Goal: Information Seeking & Learning: Learn about a topic

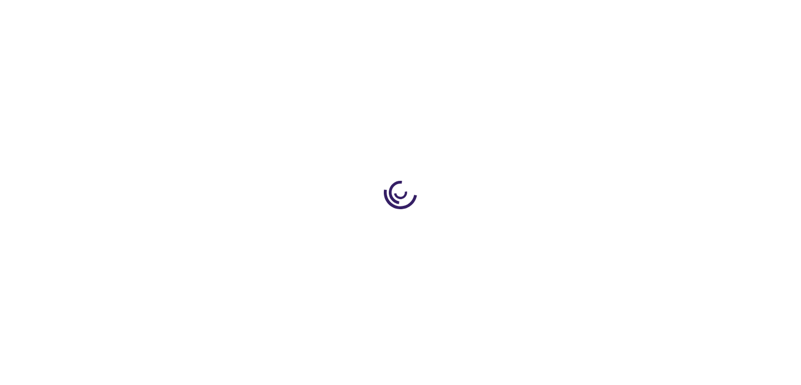
type input "0"
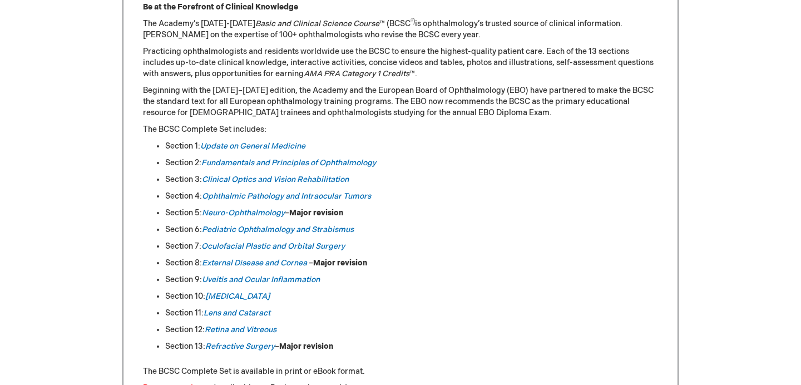
scroll to position [521, 0]
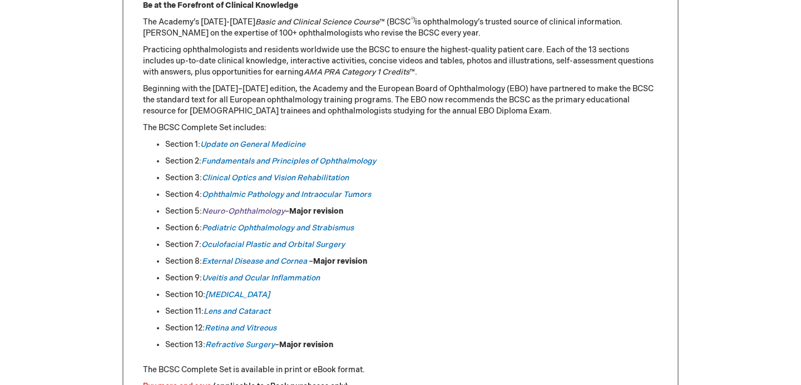
click at [256, 211] on em "Neuro-Ophthalmology" at bounding box center [243, 210] width 83 height 9
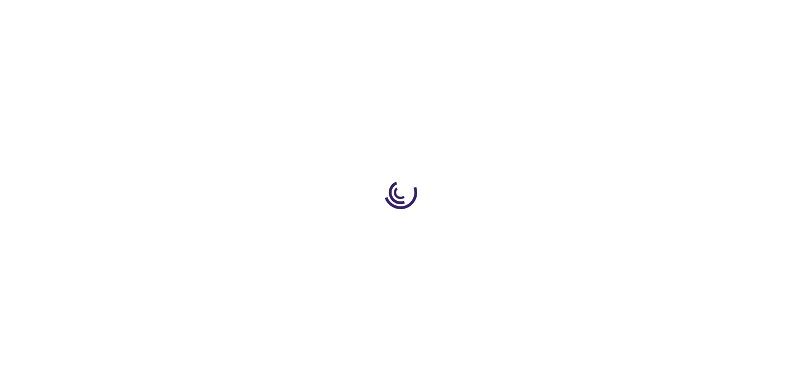
type input "0"
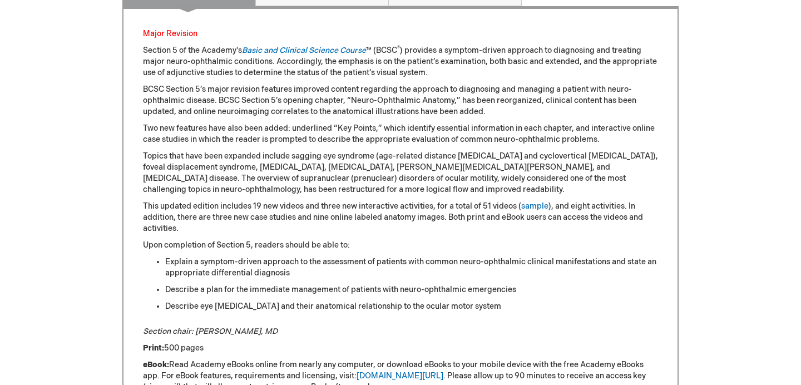
scroll to position [572, 0]
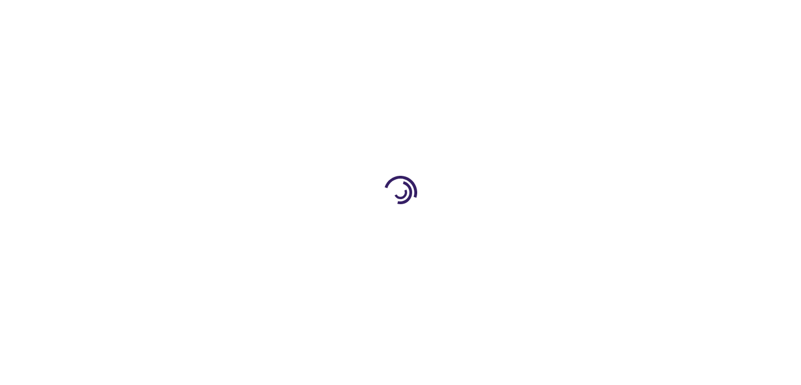
scroll to position [521, 0]
type input "0"
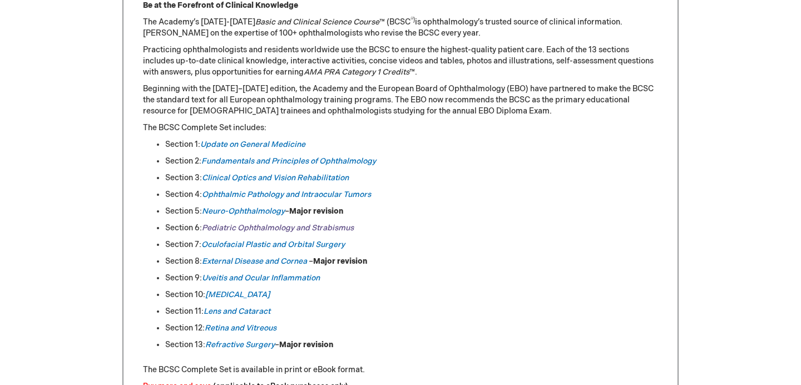
click at [251, 225] on link "Pediatric Ophthalmology and Strabismus" at bounding box center [278, 227] width 152 height 9
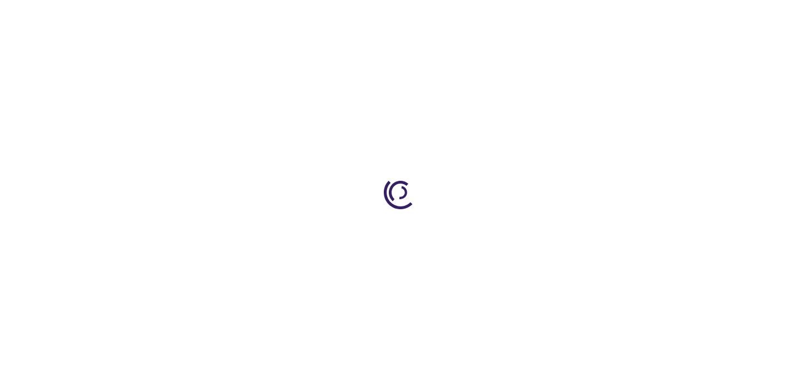
type input "0"
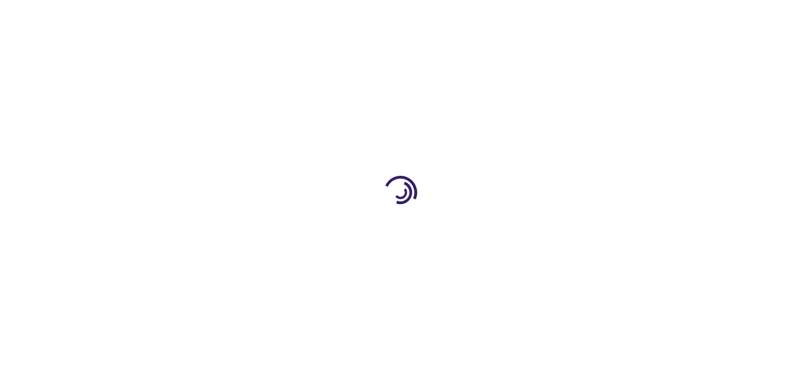
type input "0"
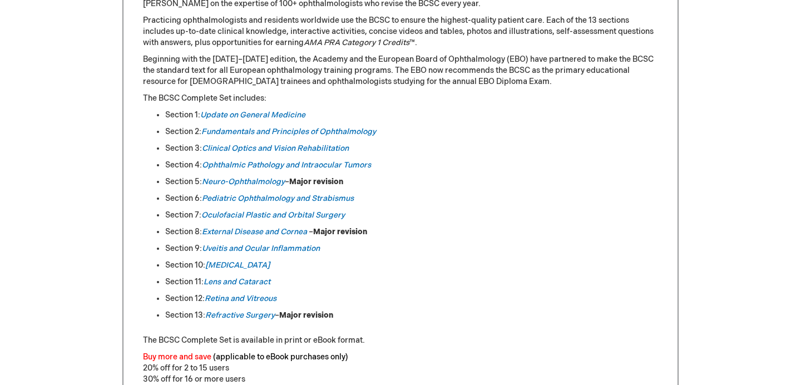
scroll to position [551, 0]
click at [231, 264] on em "[MEDICAL_DATA]" at bounding box center [237, 264] width 65 height 9
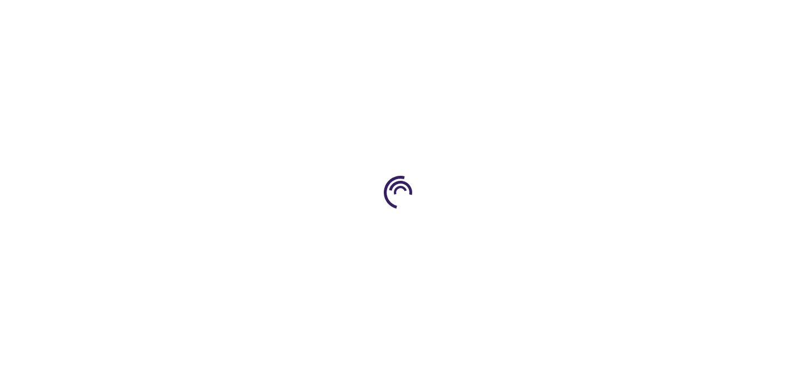
type input "0"
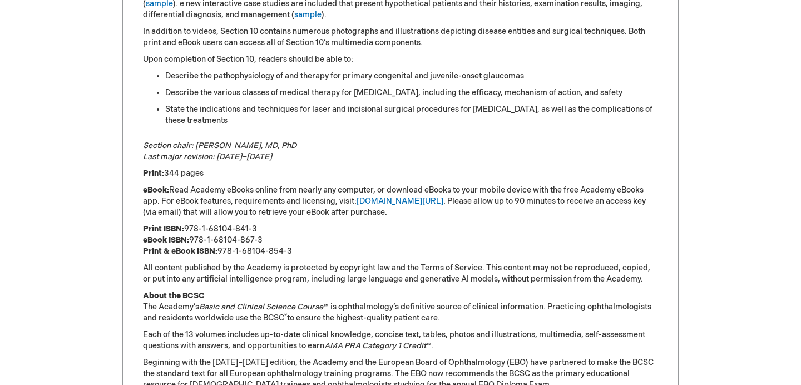
scroll to position [246, 0]
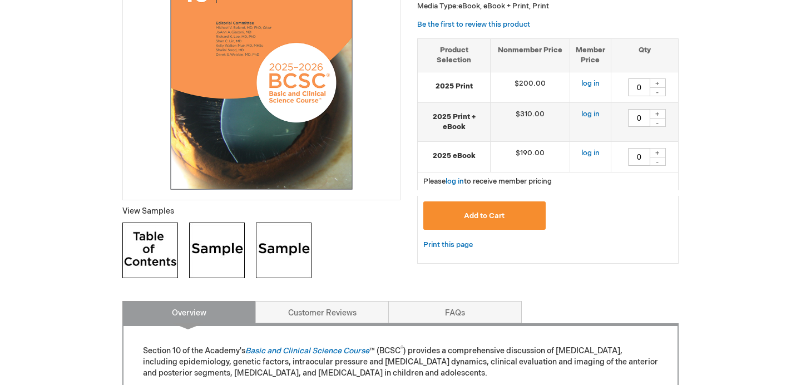
click at [148, 245] on img at bounding box center [150, 251] width 56 height 56
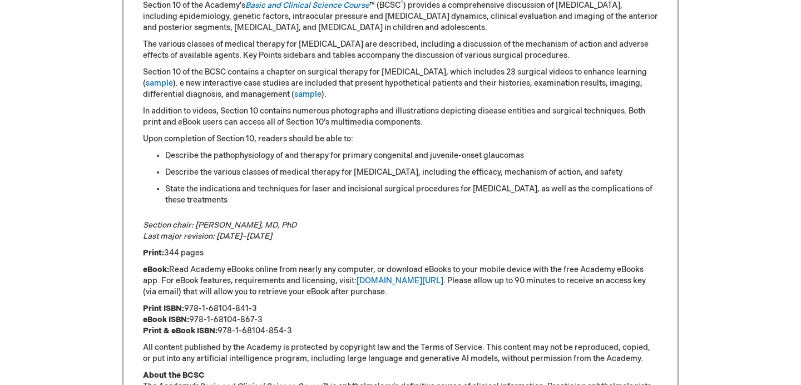
scroll to position [409, 0]
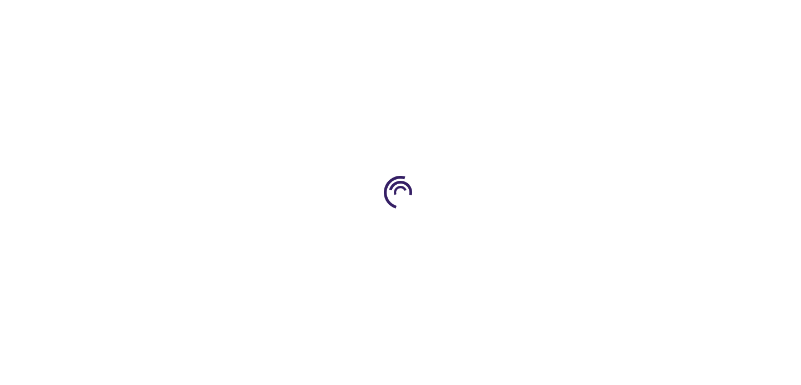
scroll to position [550, 0]
type input "0"
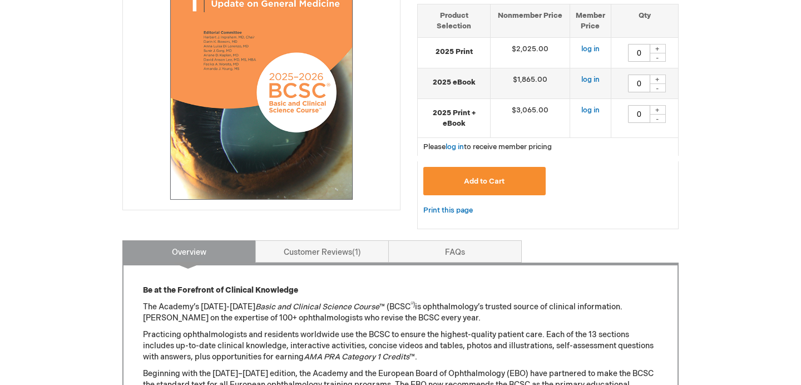
scroll to position [637, 0]
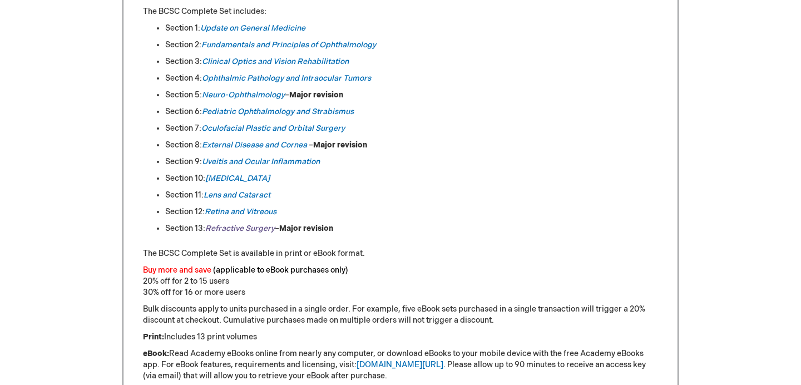
click at [222, 224] on em "Refractive Surgery" at bounding box center [240, 228] width 70 height 9
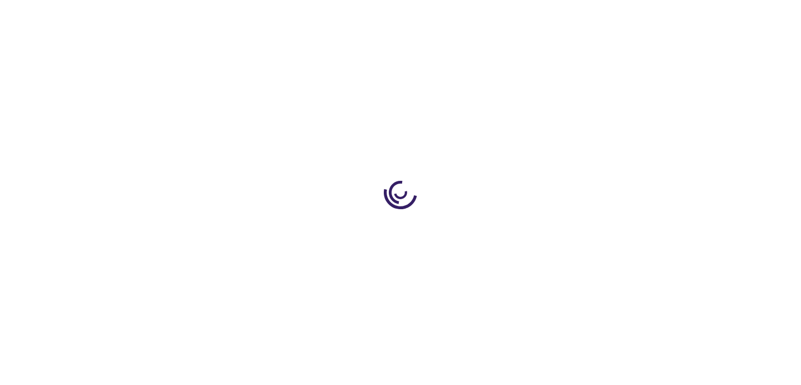
type input "0"
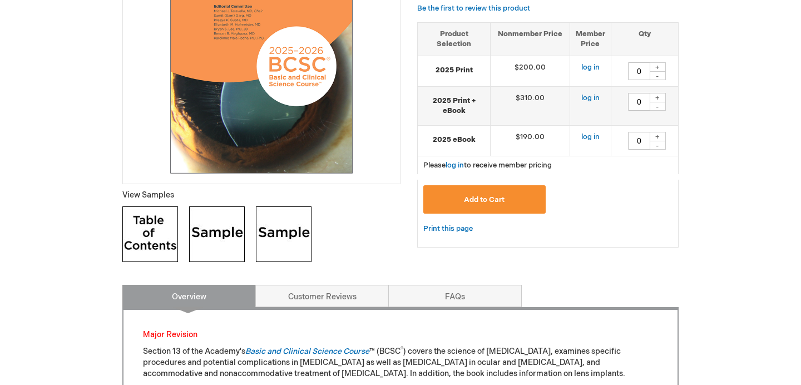
scroll to position [387, 0]
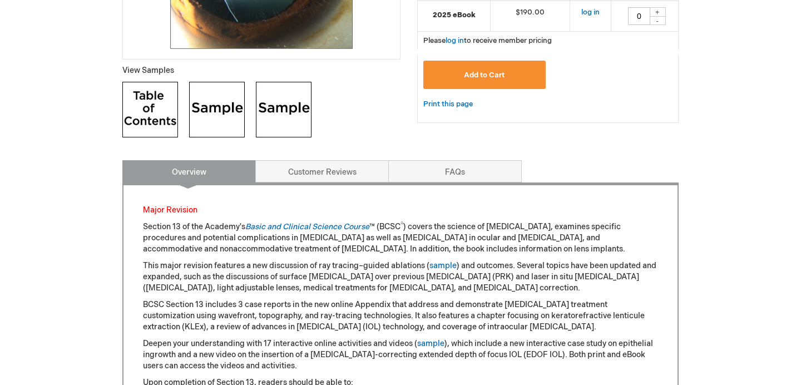
click at [158, 122] on img at bounding box center [150, 110] width 56 height 56
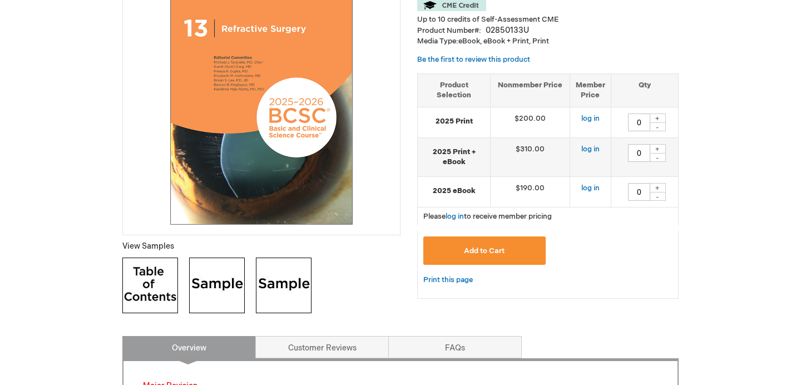
scroll to position [212, 0]
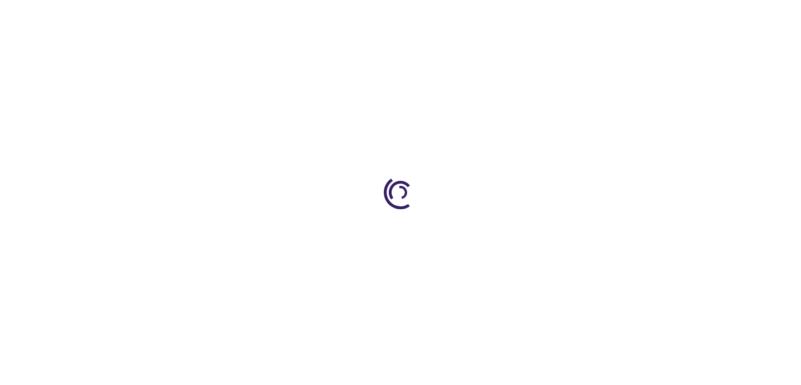
scroll to position [637, 0]
type input "0"
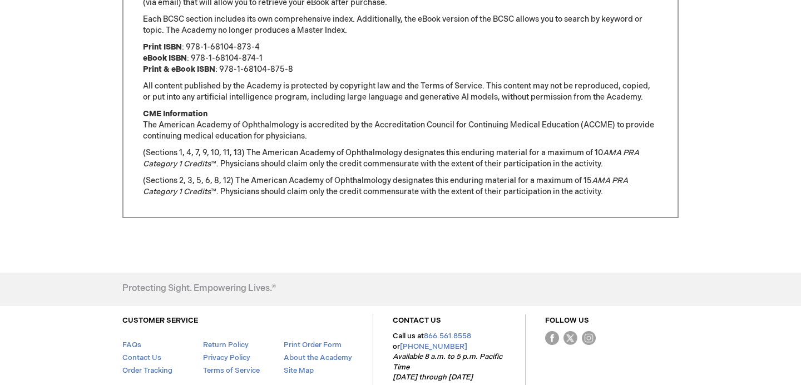
scroll to position [1011, 0]
